Goal: Transaction & Acquisition: Purchase product/service

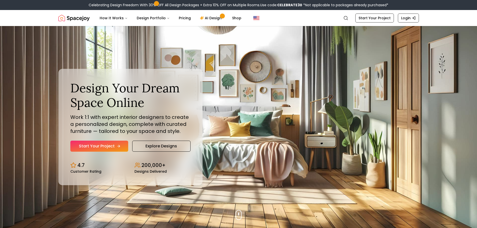
click at [112, 144] on link "Start Your Project" at bounding box center [99, 146] width 58 height 11
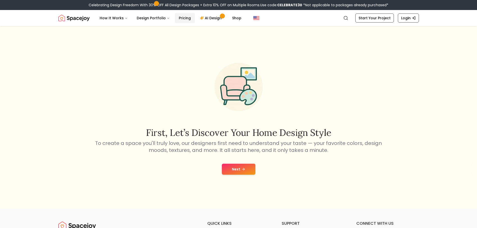
click at [180, 19] on link "Pricing" at bounding box center [185, 18] width 20 height 10
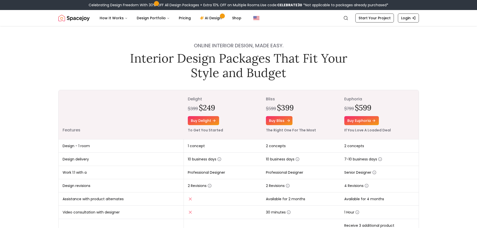
click at [290, 118] on link "Buy bliss" at bounding box center [279, 120] width 27 height 9
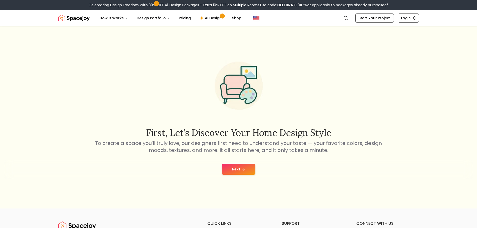
click at [246, 166] on button "Next" at bounding box center [239, 169] width 34 height 11
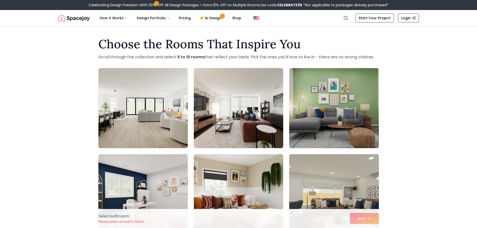
click at [251, 124] on img at bounding box center [238, 108] width 94 height 84
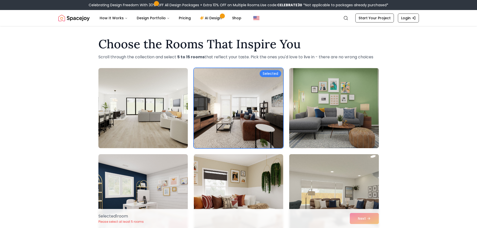
click at [365, 200] on img at bounding box center [334, 194] width 94 height 84
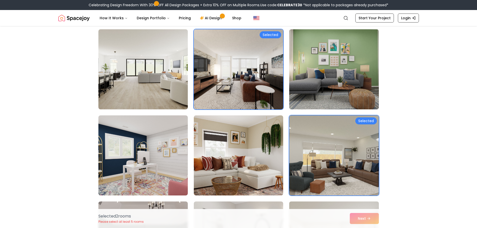
scroll to position [125, 0]
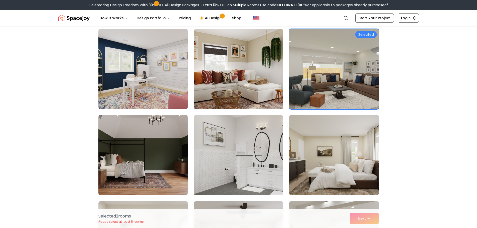
click at [294, 170] on img at bounding box center [334, 155] width 94 height 84
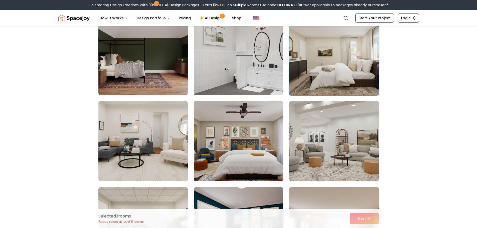
click at [294, 165] on img at bounding box center [334, 141] width 94 height 84
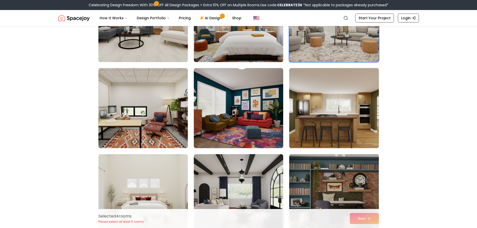
scroll to position [350, 0]
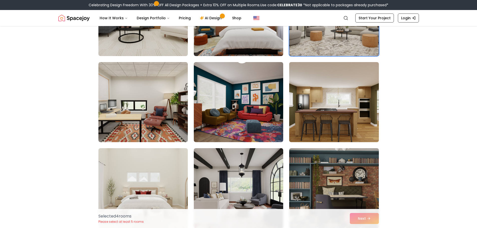
click at [294, 164] on img at bounding box center [333, 188] width 89 height 80
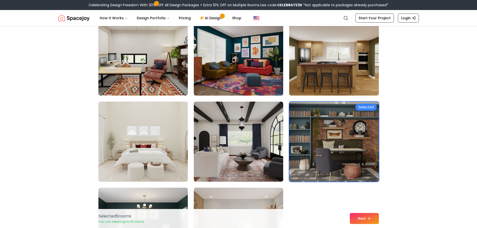
scroll to position [450, 0]
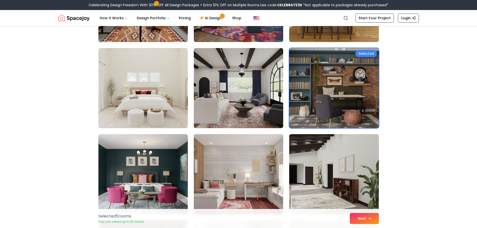
click at [373, 220] on button "Next" at bounding box center [364, 218] width 29 height 11
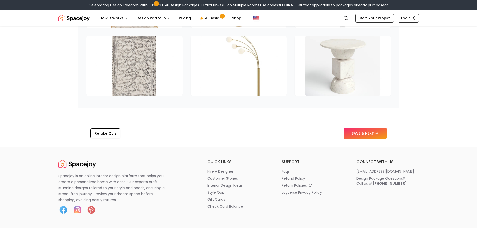
scroll to position [694, 0]
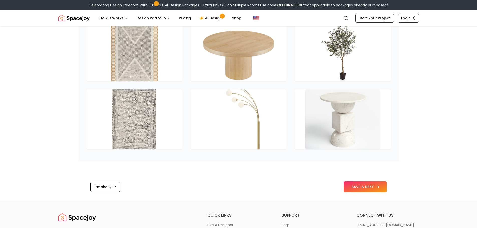
click at [369, 181] on button "SAVE & NEXT" at bounding box center [364, 186] width 43 height 11
